Goal: Transaction & Acquisition: Book appointment/travel/reservation

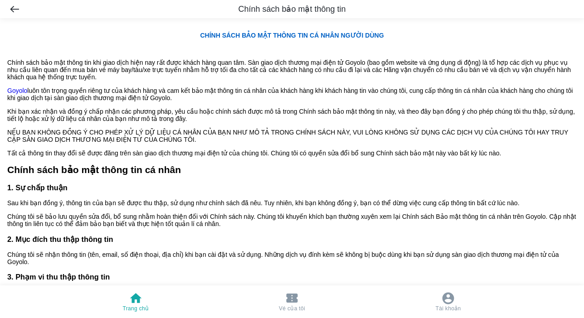
scroll to position [867, 0]
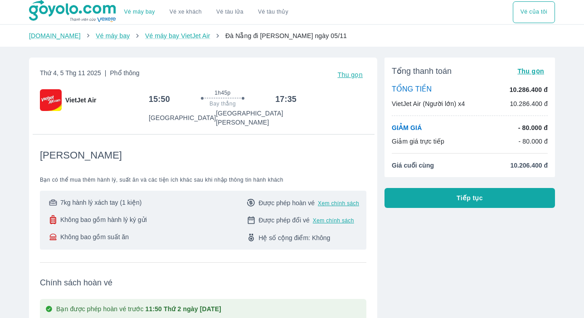
drag, startPoint x: 581, startPoint y: 0, endPoint x: 435, endPoint y: 245, distance: 284.9
click at [435, 245] on div "[PERSON_NAME] [PERSON_NAME] TIỀN 10.286.400 đ VietJet Air (Người lớn) x4 10.286…" at bounding box center [466, 297] width 178 height 495
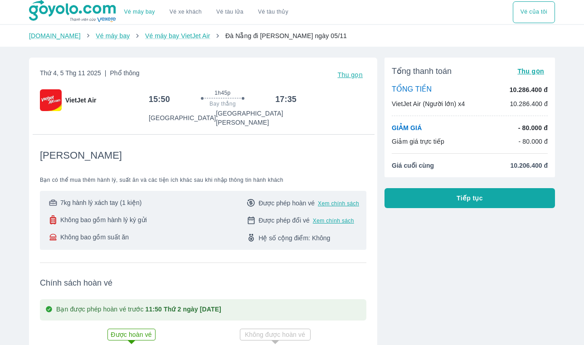
drag, startPoint x: 578, startPoint y: 0, endPoint x: 444, endPoint y: 19, distance: 135.9
click at [444, 19] on div "Vé máy bay Vé xe khách Vé tàu lửa Vé tàu thủy Vé của tôi" at bounding box center [292, 12] width 526 height 24
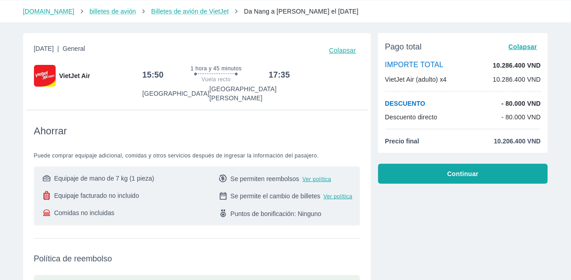
scroll to position [31, 0]
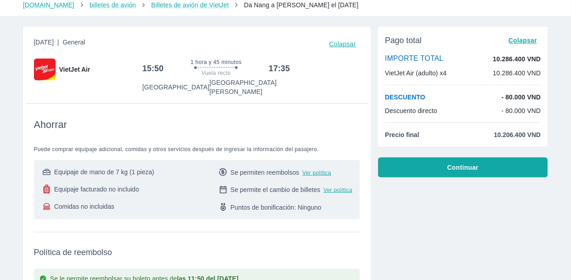
click at [315, 169] on font "Ver política" at bounding box center [317, 172] width 29 height 6
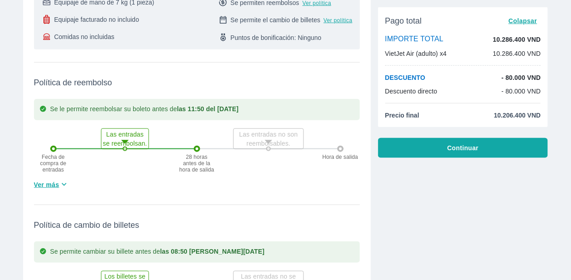
scroll to position [211, 0]
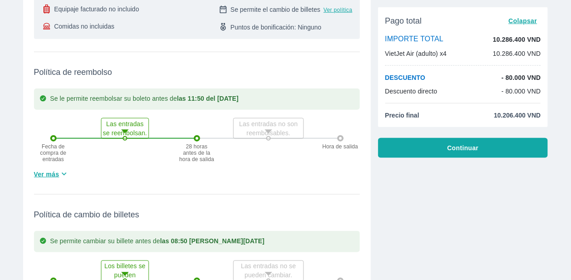
click at [43, 170] on font "Ver más" at bounding box center [46, 173] width 25 height 7
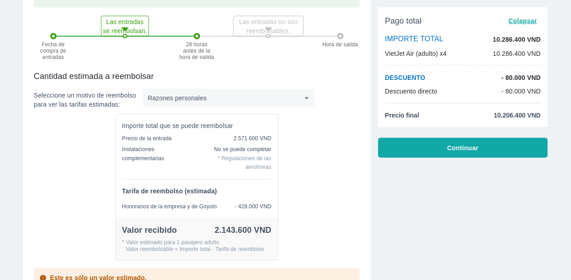
scroll to position [313, 0]
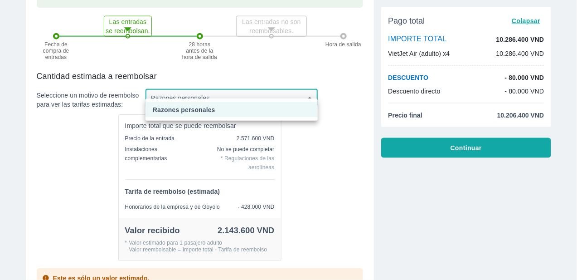
click at [259, 106] on li "Razones personales" at bounding box center [231, 109] width 172 height 15
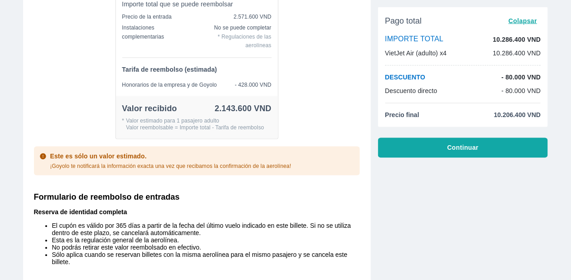
scroll to position [434, 0]
